Goal: Transaction & Acquisition: Purchase product/service

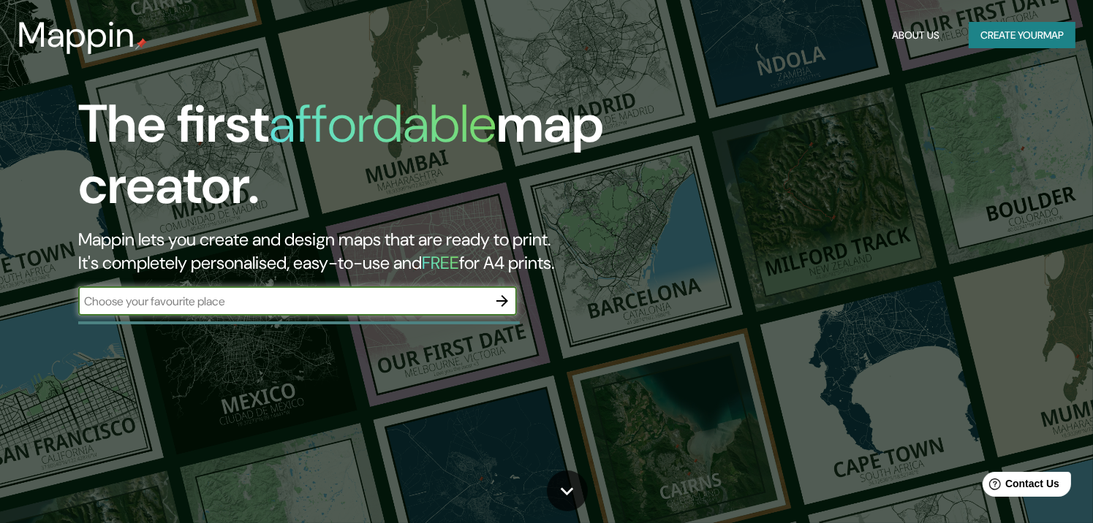
click at [248, 297] on input "text" at bounding box center [282, 301] width 409 height 17
drag, startPoint x: 676, startPoint y: 9, endPoint x: 348, endPoint y: 300, distance: 439.0
click at [348, 300] on input "text" at bounding box center [282, 301] width 409 height 17
type input "[GEOGRAPHIC_DATA]"
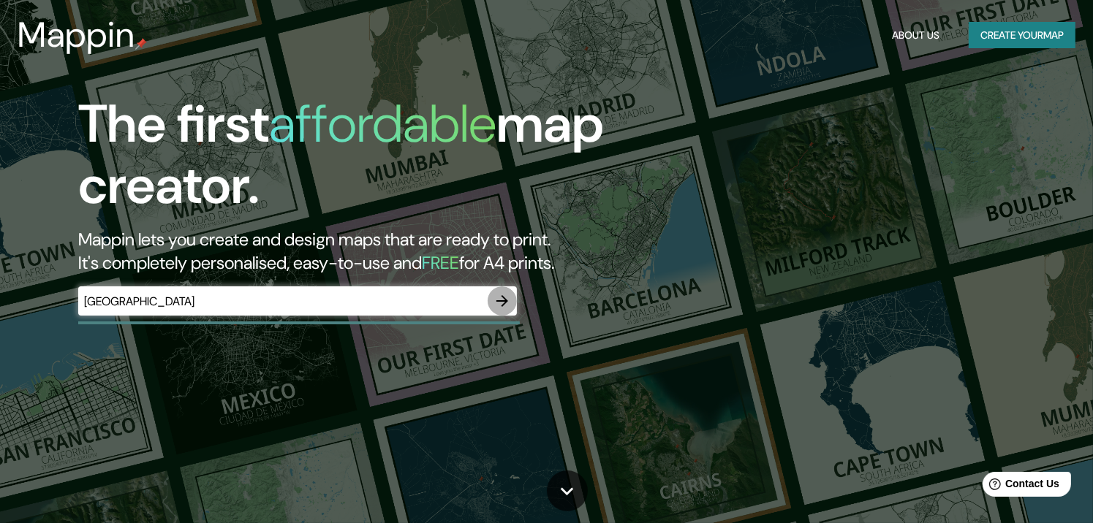
click at [503, 295] on icon "button" at bounding box center [502, 301] width 18 height 18
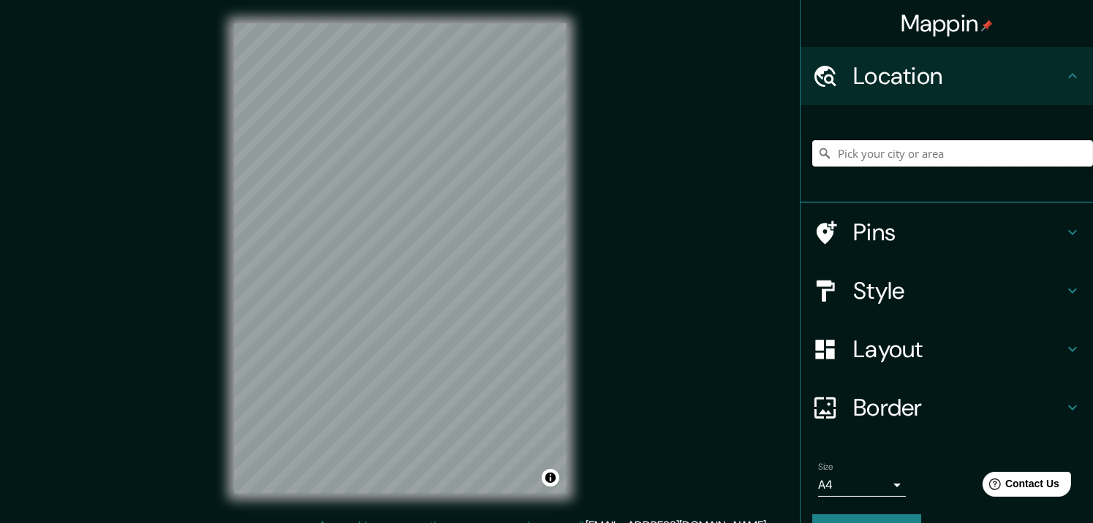
click at [839, 158] on input "Pick your city or area" at bounding box center [952, 153] width 281 height 26
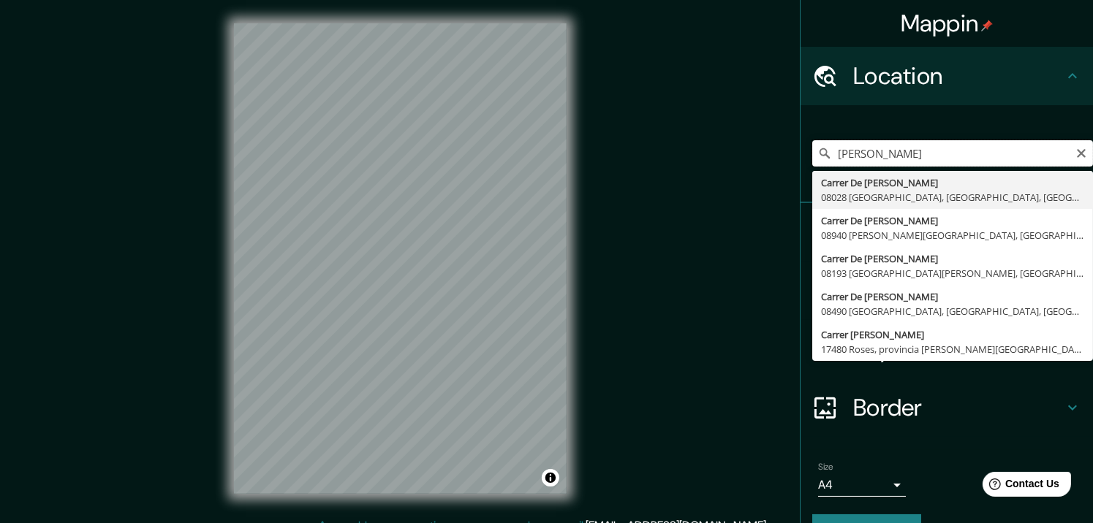
drag, startPoint x: 868, startPoint y: 152, endPoint x: 778, endPoint y: 150, distance: 90.6
click at [778, 150] on div "Mappin Location [PERSON_NAME] De [PERSON_NAME][GEOGRAPHIC_DATA] 08028 [GEOGRAPH…" at bounding box center [546, 270] width 1093 height 541
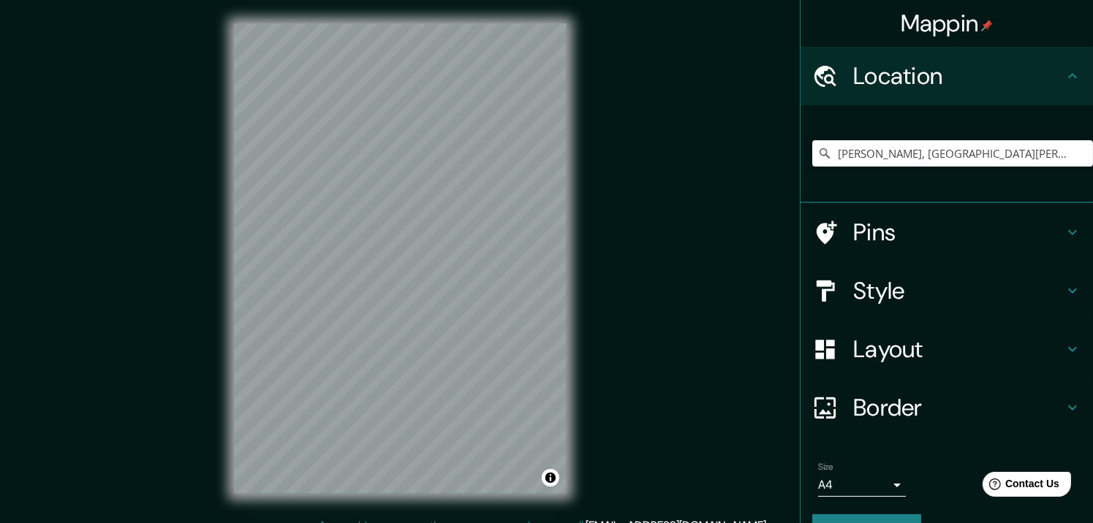
click at [571, 393] on div "© Mapbox © OpenStreetMap Improve this map" at bounding box center [399, 258] width 379 height 517
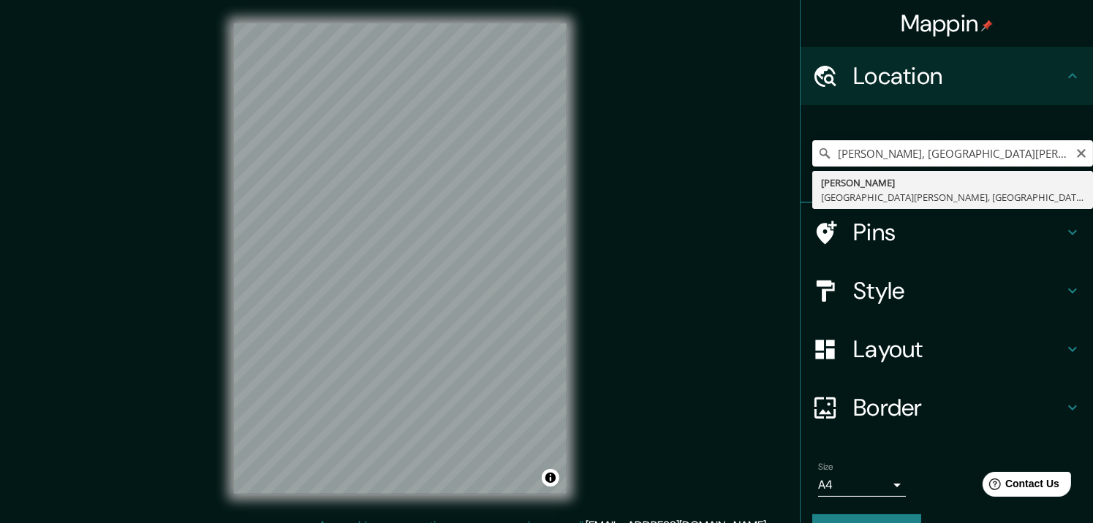
click at [860, 145] on input "[PERSON_NAME], [GEOGRAPHIC_DATA][PERSON_NAME], [GEOGRAPHIC_DATA]" at bounding box center [952, 153] width 281 height 26
drag, startPoint x: 1014, startPoint y: 143, endPoint x: 753, endPoint y: 149, distance: 261.0
click at [753, 149] on div "Mappin Location [GEOGRAPHIC_DATA], [GEOGRAPHIC_DATA][PERSON_NAME], [GEOGRAPHIC_…" at bounding box center [546, 270] width 1093 height 541
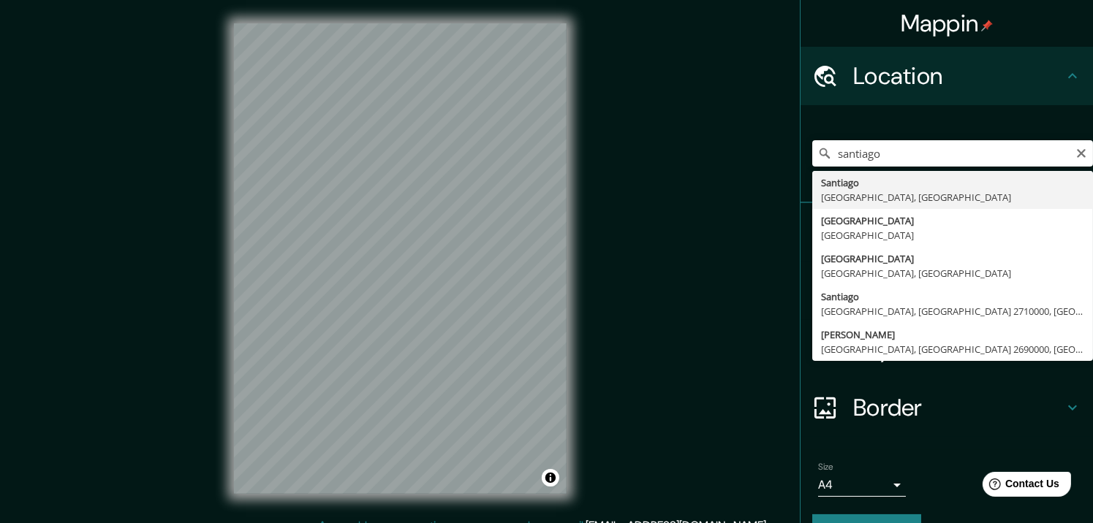
type input "[GEOGRAPHIC_DATA], [GEOGRAPHIC_DATA], [GEOGRAPHIC_DATA]"
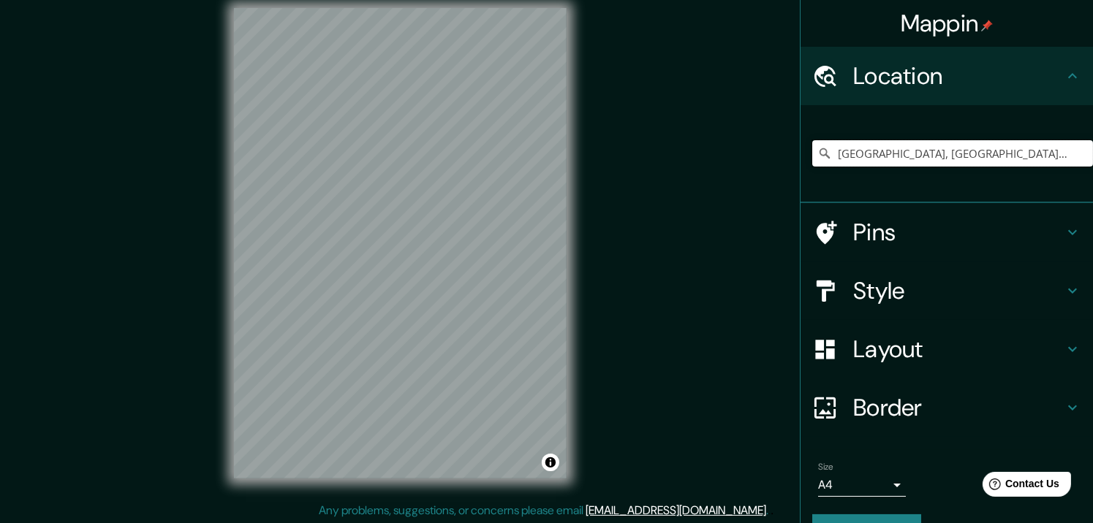
scroll to position [18, 0]
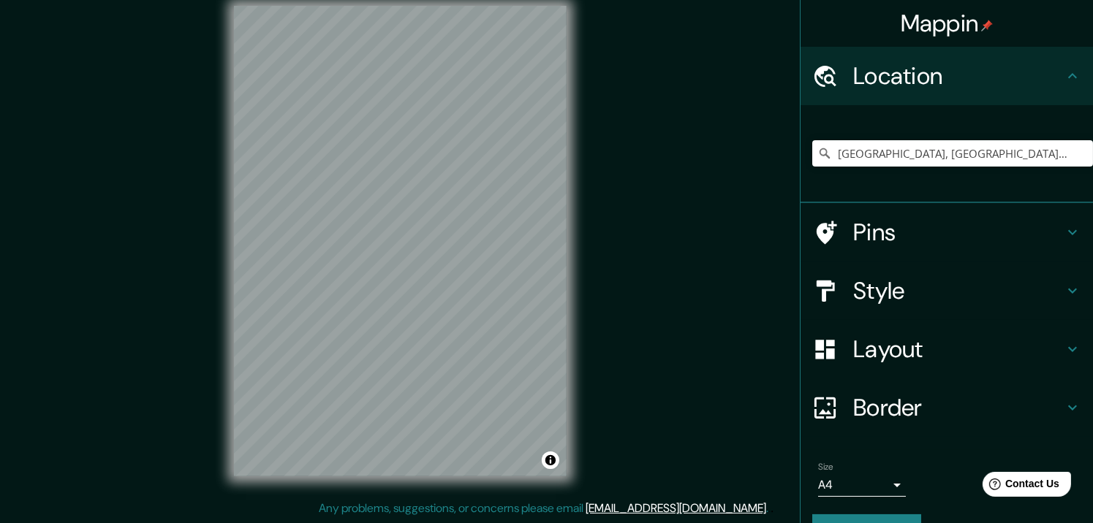
click at [905, 280] on h4 "Style" at bounding box center [958, 290] width 210 height 29
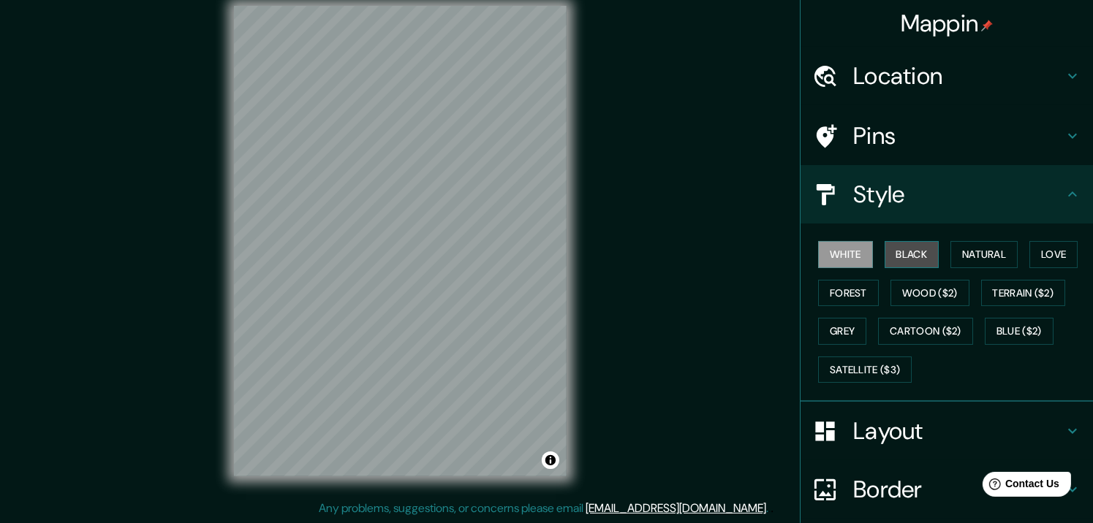
click at [913, 253] on button "Black" at bounding box center [911, 254] width 55 height 27
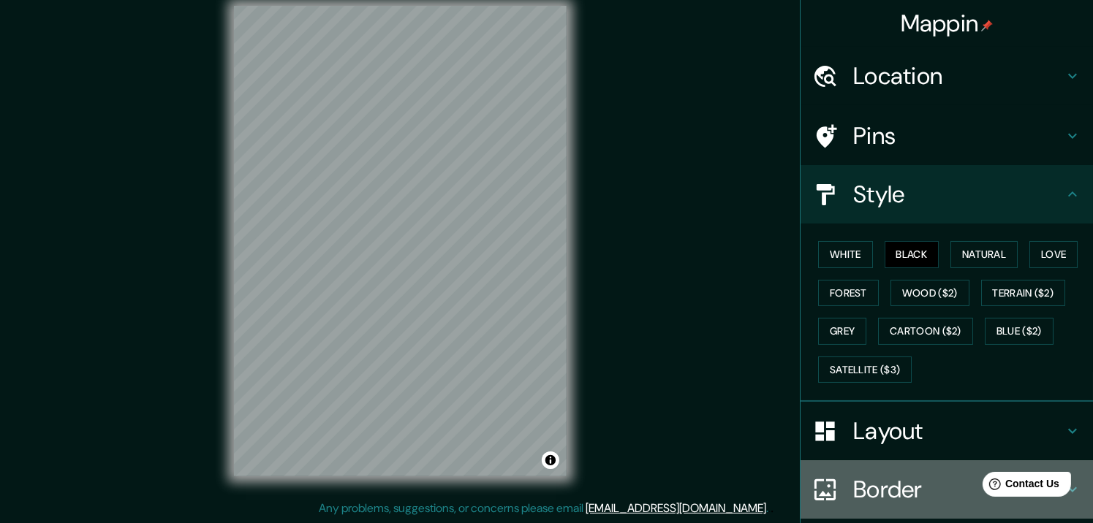
click at [859, 487] on h4 "Border" at bounding box center [958, 489] width 210 height 29
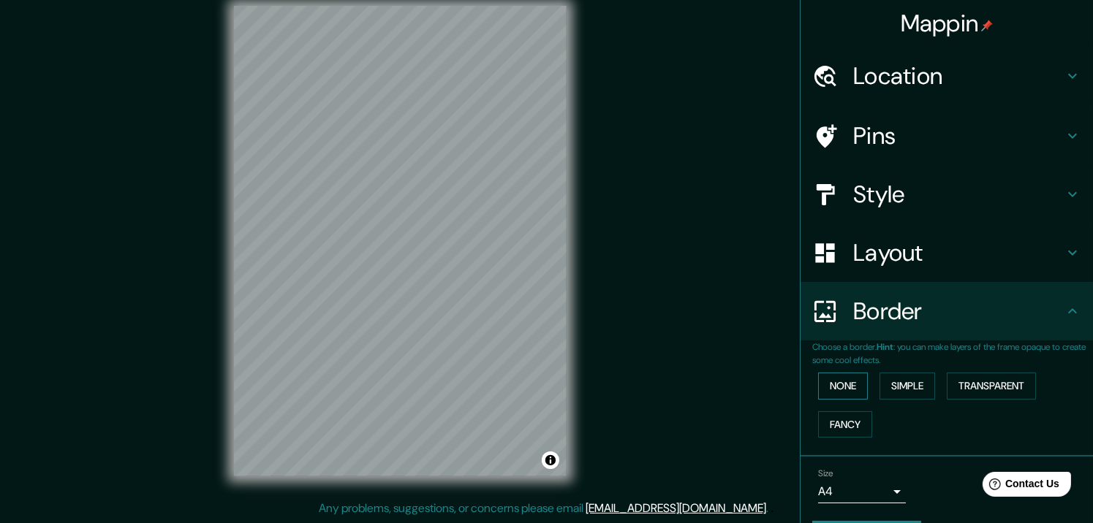
click at [836, 388] on button "None" at bounding box center [843, 386] width 50 height 27
click at [911, 380] on button "Simple" at bounding box center [907, 386] width 56 height 27
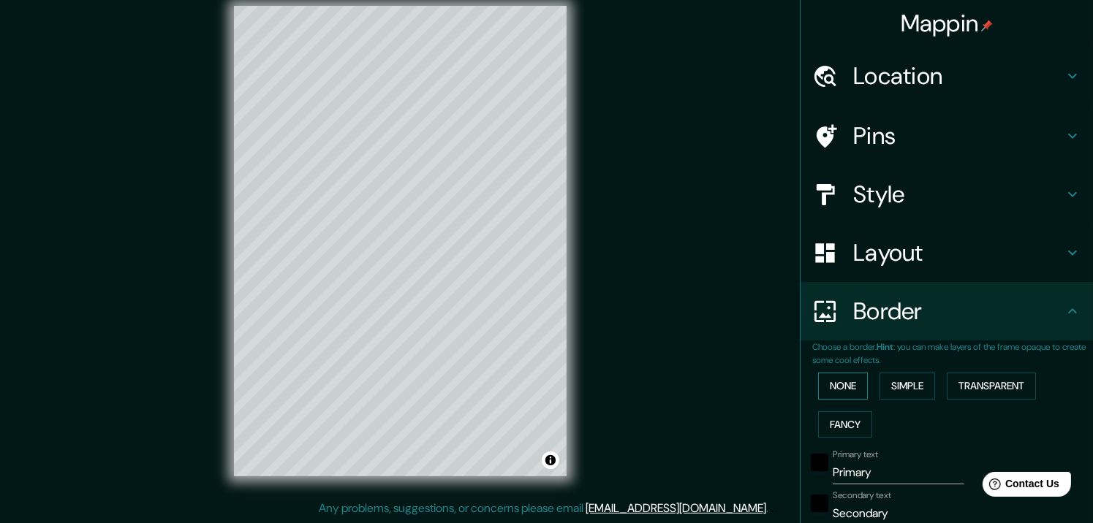
click at [835, 386] on button "None" at bounding box center [843, 386] width 50 height 27
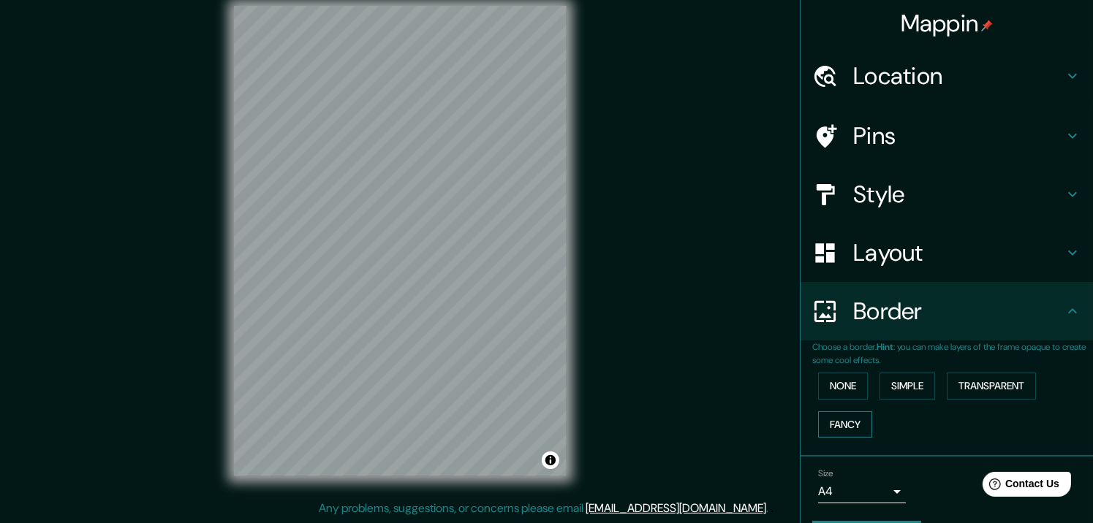
click at [851, 425] on button "Fancy" at bounding box center [845, 424] width 54 height 27
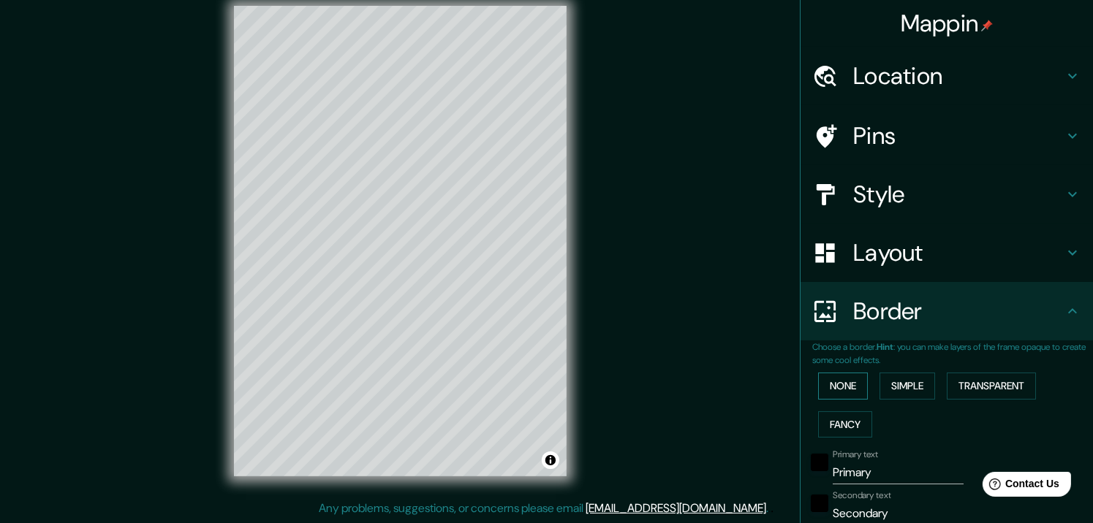
click at [829, 384] on button "None" at bounding box center [843, 386] width 50 height 27
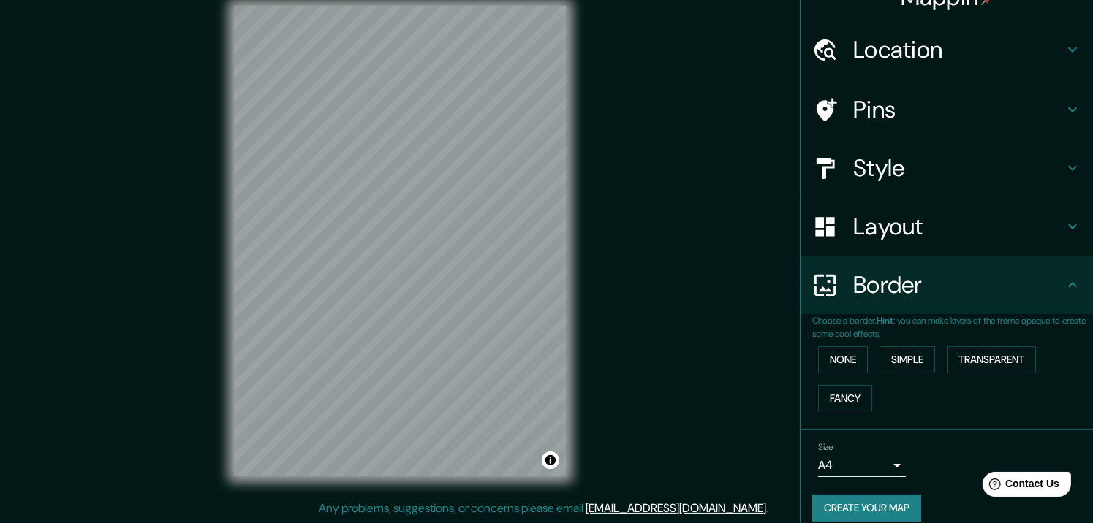
scroll to position [41, 0]
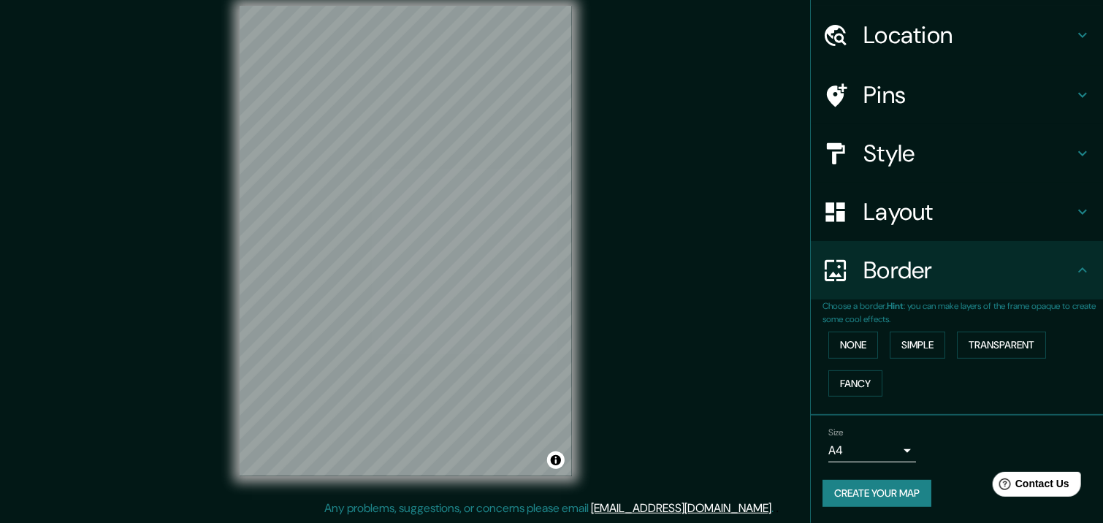
click at [861, 454] on body "Mappin Location [GEOGRAPHIC_DATA], [GEOGRAPHIC_DATA], [GEOGRAPHIC_DATA] Pins St…" at bounding box center [551, 243] width 1103 height 523
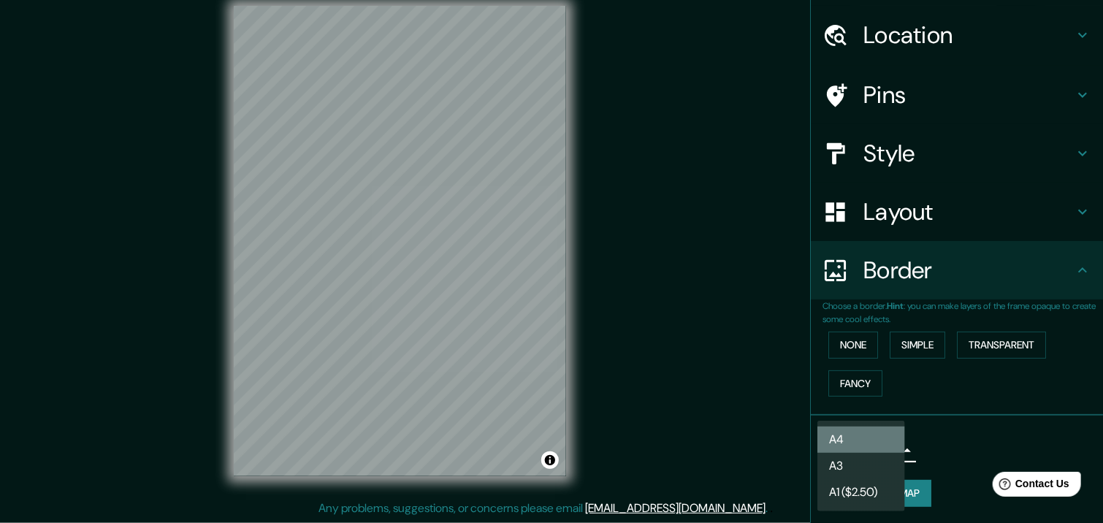
click at [860, 441] on li "A4" at bounding box center [862, 440] width 88 height 26
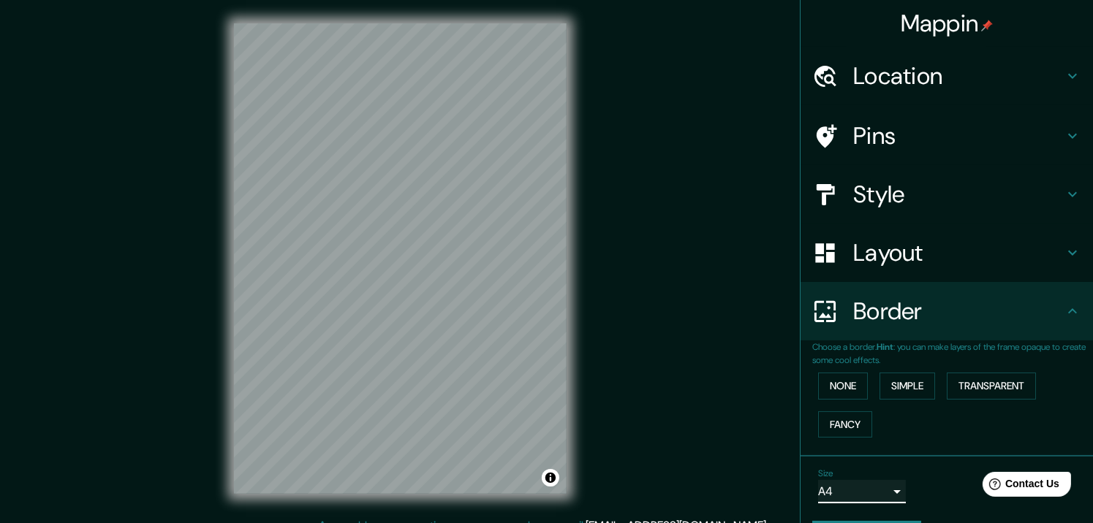
scroll to position [0, 0]
